Goal: Task Accomplishment & Management: Manage account settings

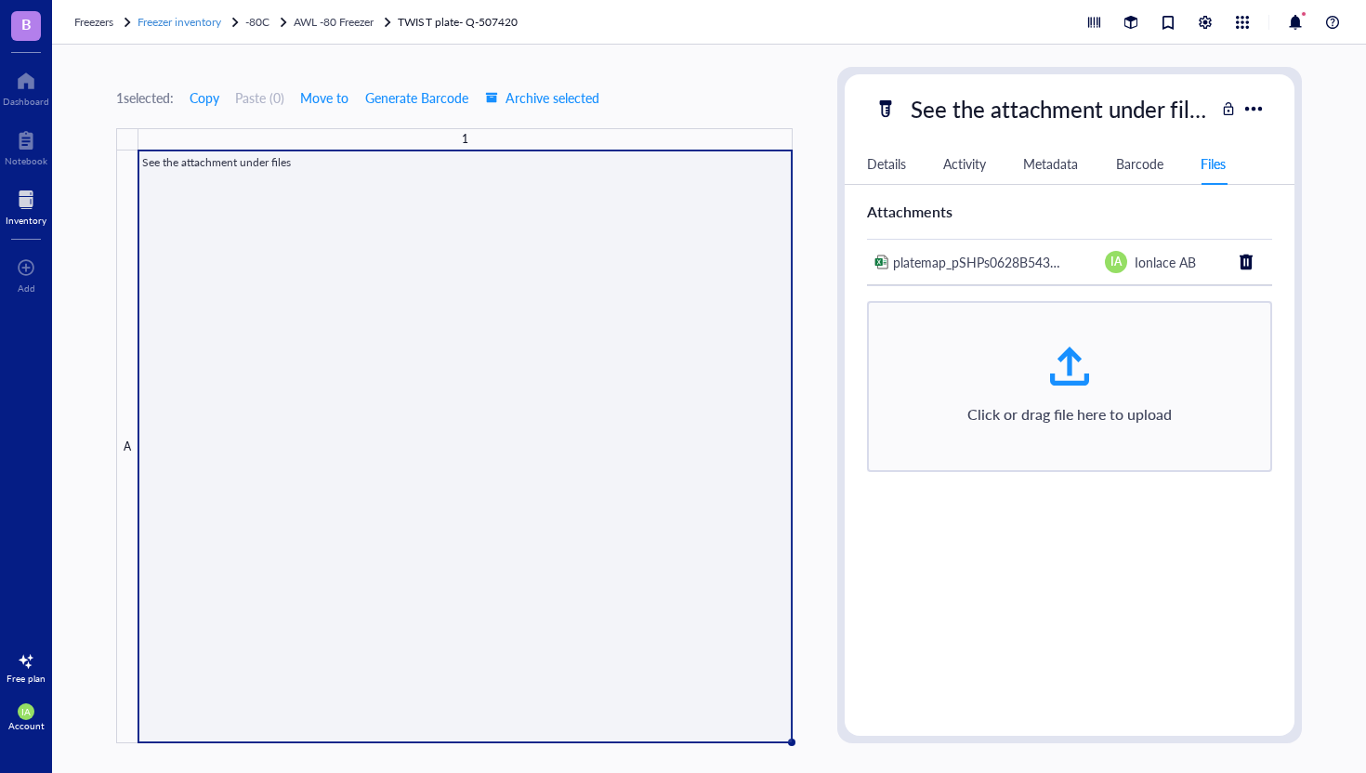
click at [180, 23] on span "Freezer inventory" at bounding box center [180, 22] width 84 height 16
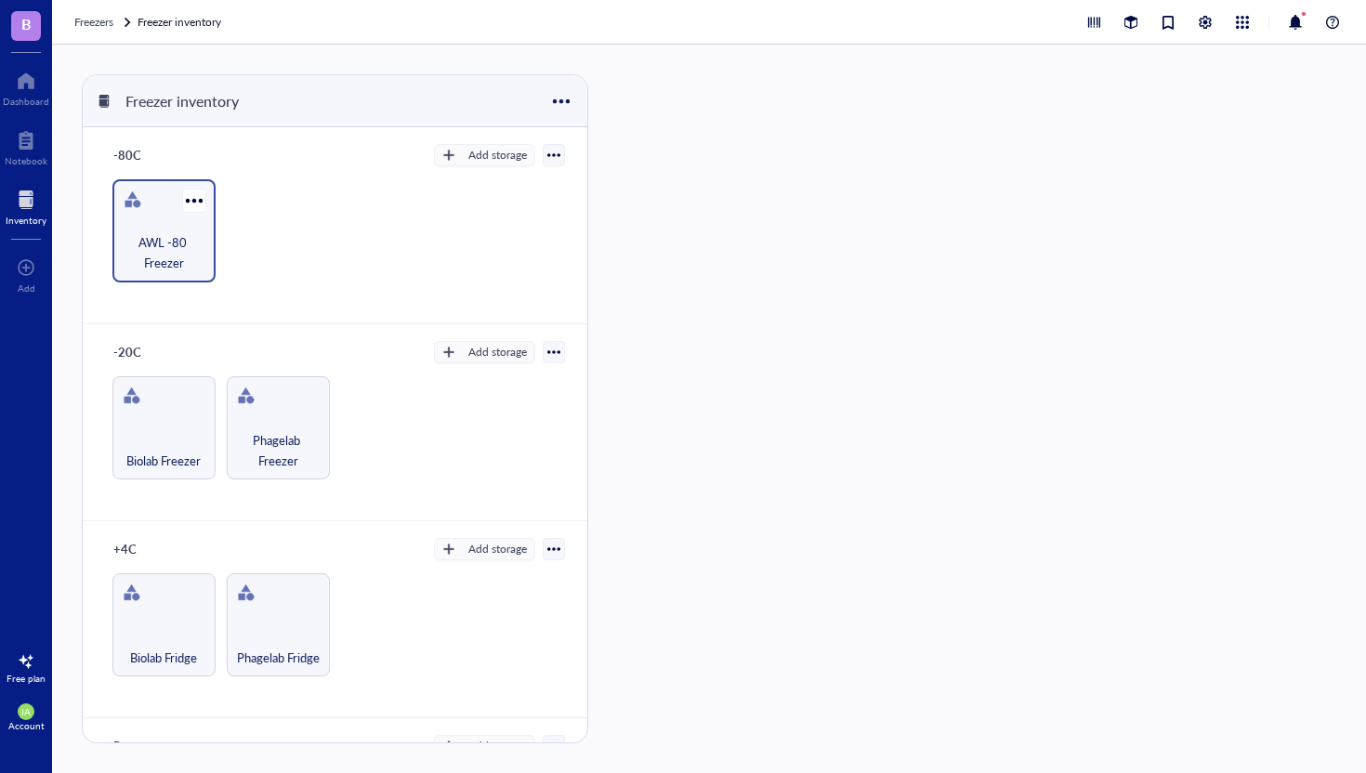
click at [159, 246] on span "AWL -80 Freezer" at bounding box center [164, 252] width 85 height 41
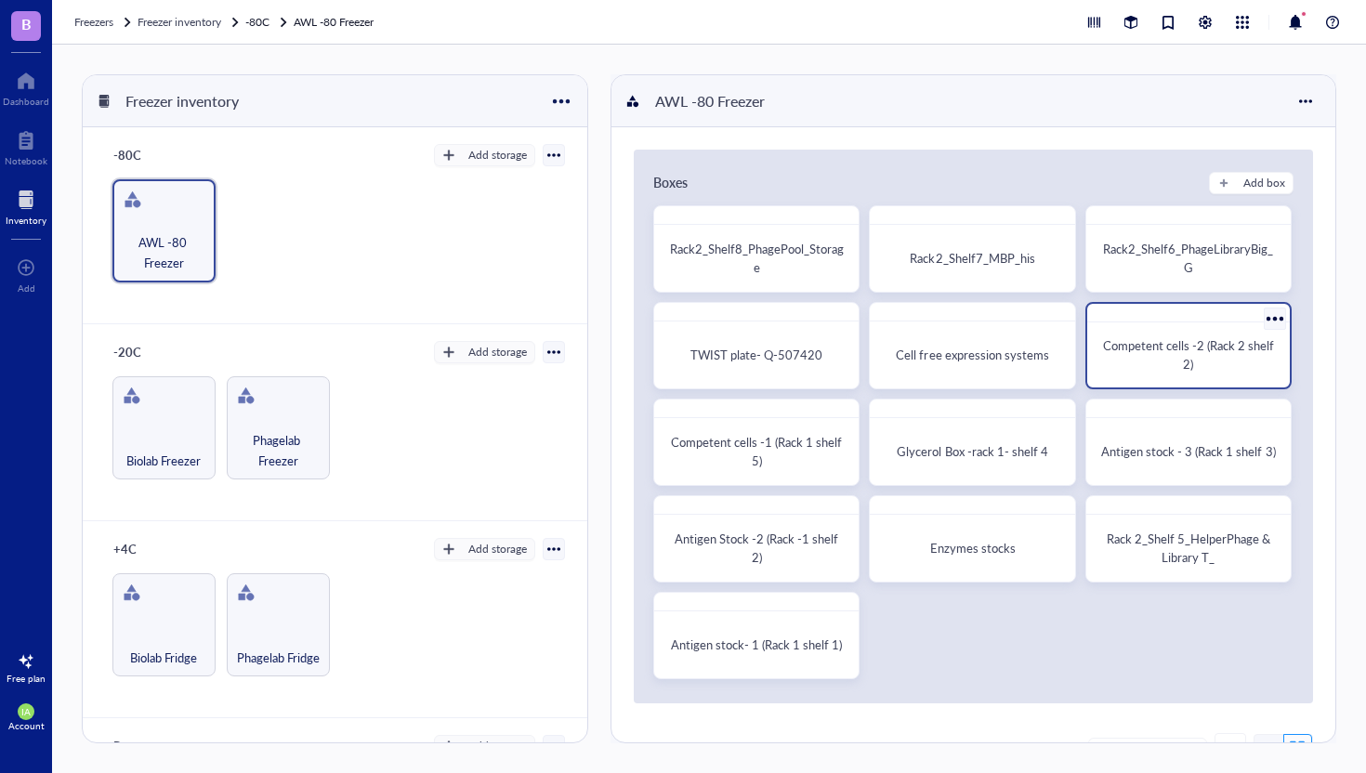
click at [1185, 330] on div "Competent cells -2 (Rack 2 shelf 2)" at bounding box center [1189, 355] width 188 height 50
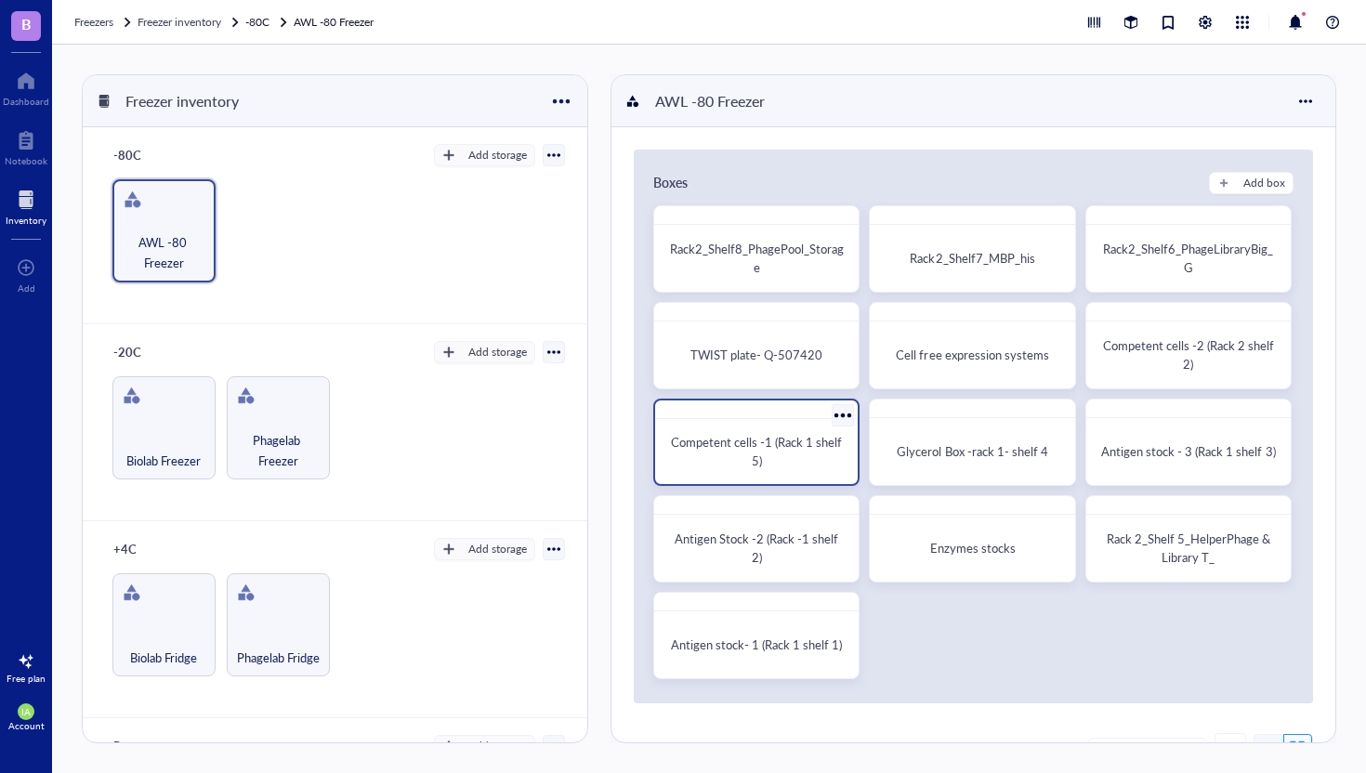
click at [793, 462] on div "Competent cells -1 (Rack 1 shelf 5)" at bounding box center [756, 451] width 173 height 37
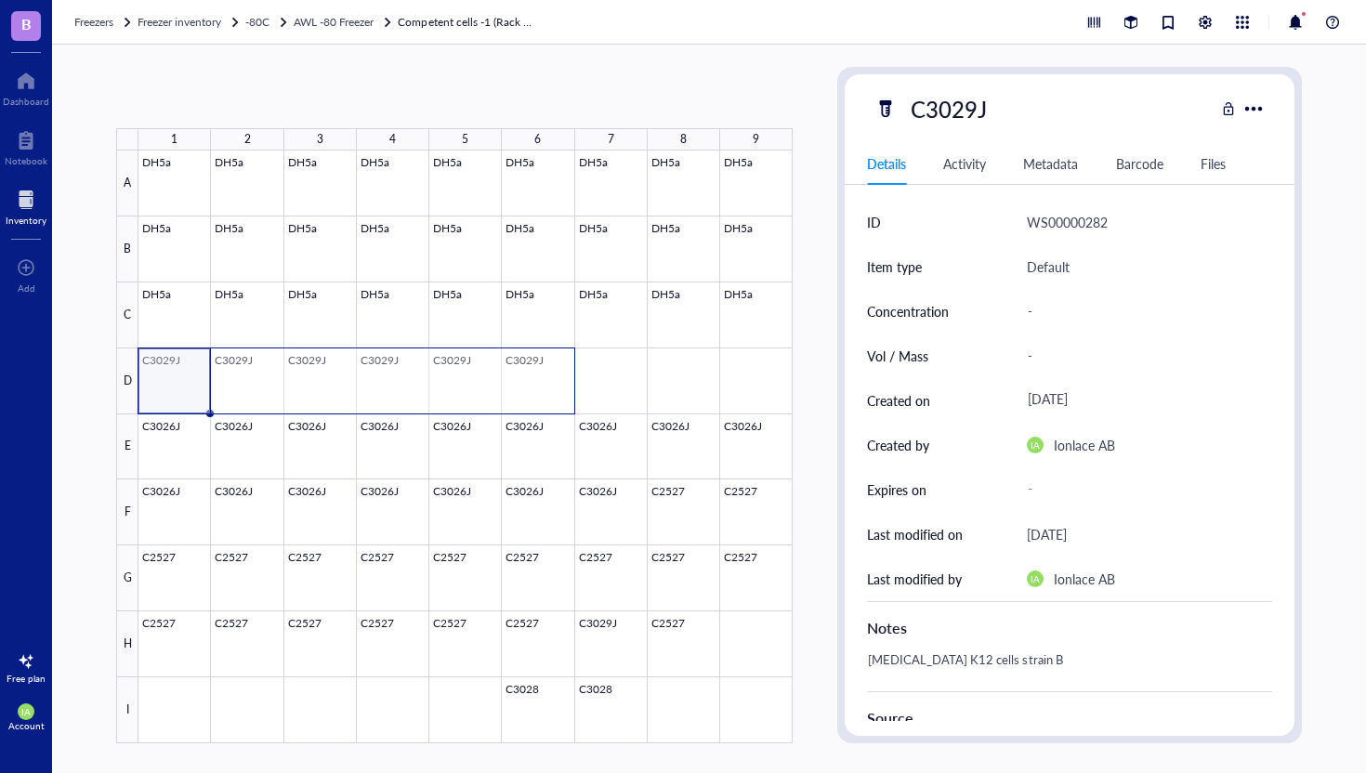
drag, startPoint x: 166, startPoint y: 362, endPoint x: 533, endPoint y: 392, distance: 367.4
click at [533, 392] on div at bounding box center [465, 447] width 654 height 593
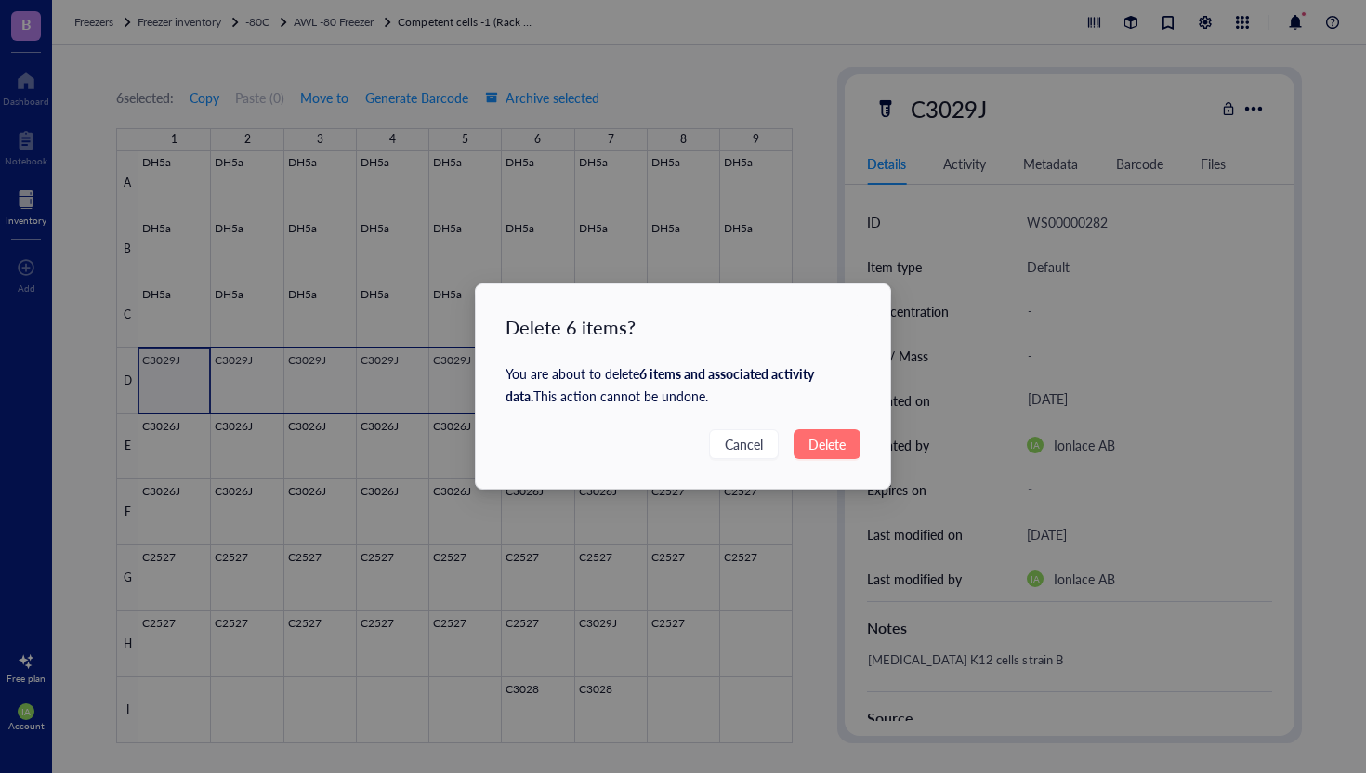
click at [830, 449] on span "Delete" at bounding box center [827, 444] width 37 height 20
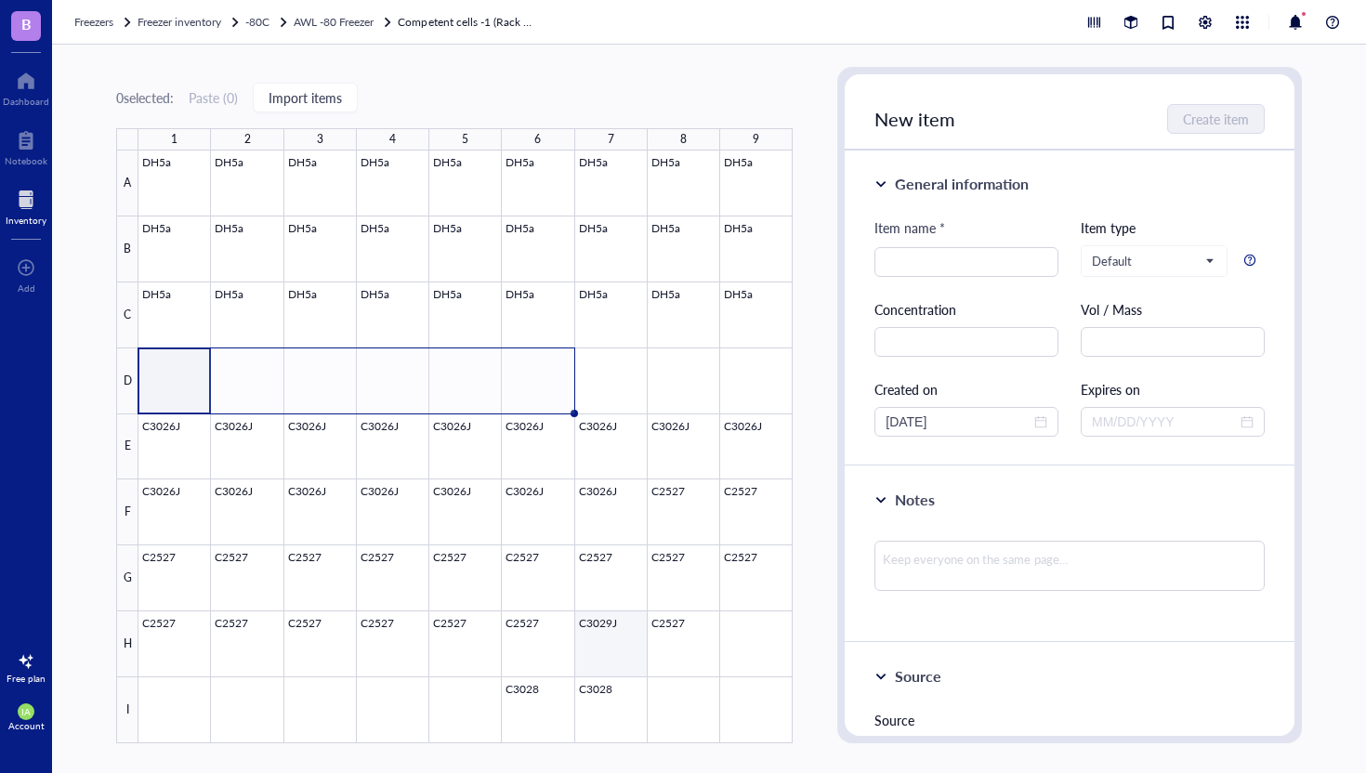
click at [599, 637] on div at bounding box center [465, 447] width 654 height 593
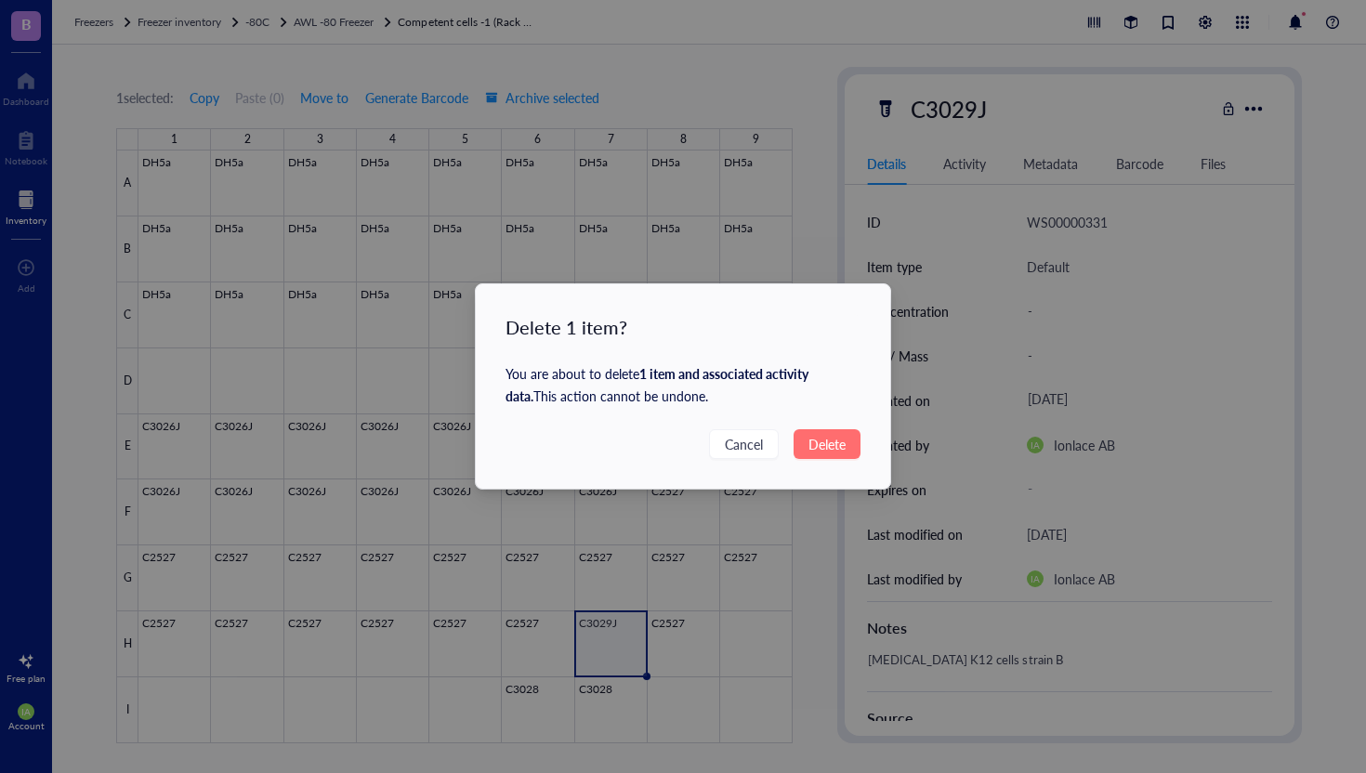
click at [843, 446] on span "Delete" at bounding box center [827, 444] width 37 height 20
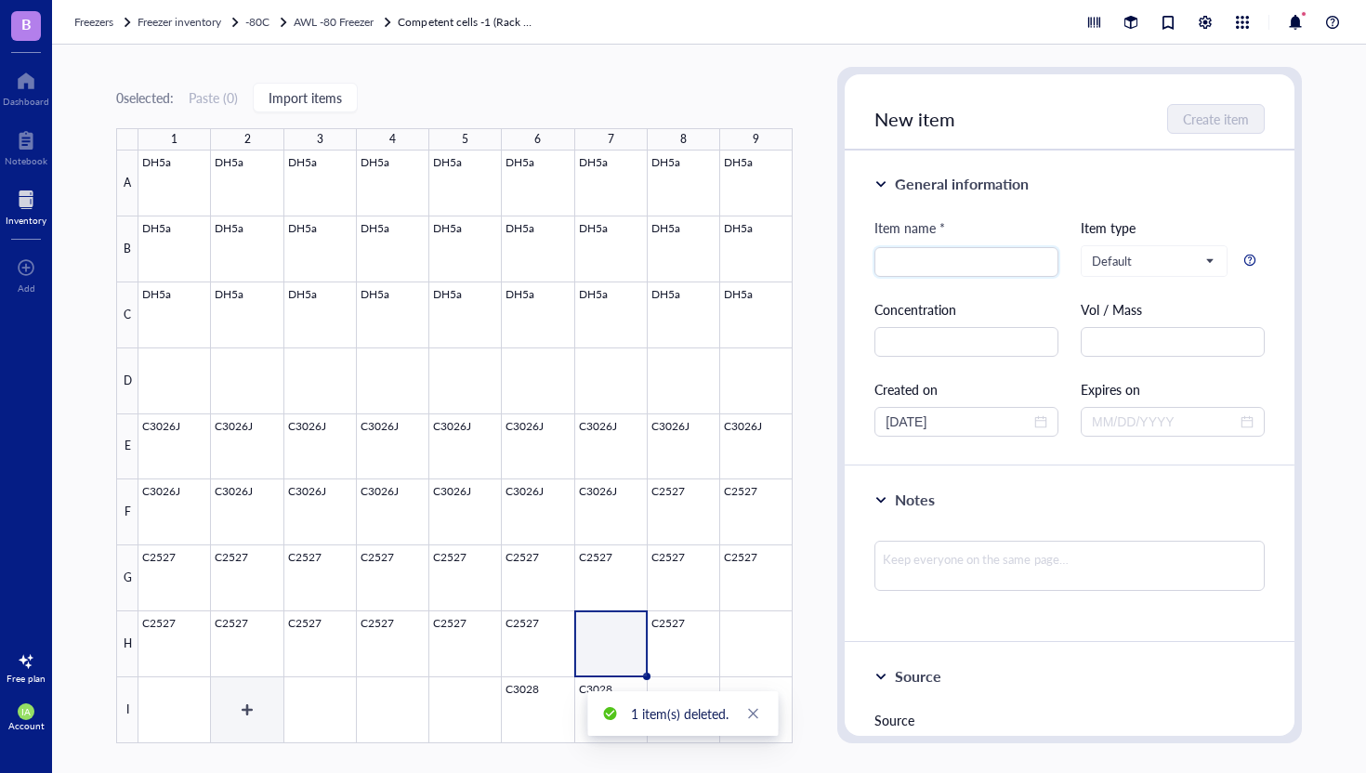
click at [264, 704] on div at bounding box center [465, 447] width 654 height 593
